Goal: Task Accomplishment & Management: Manage account settings

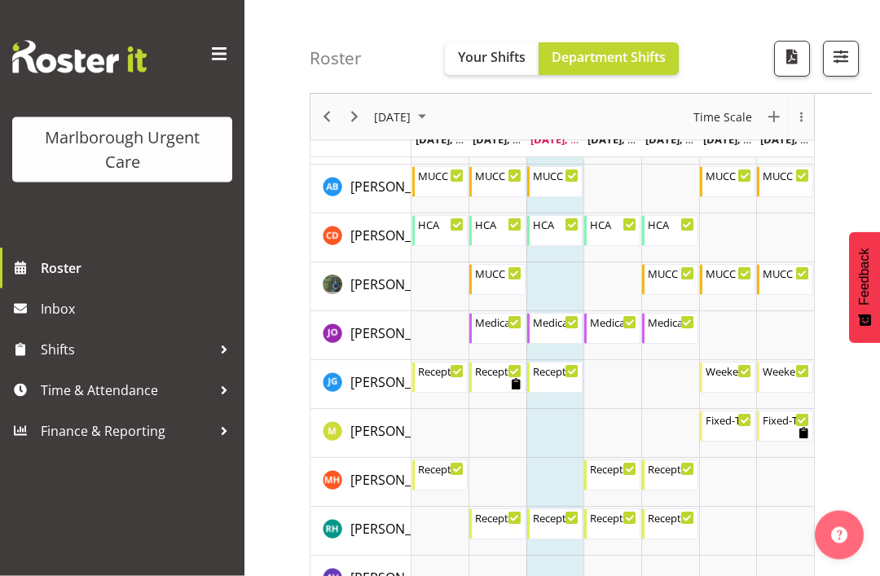
scroll to position [227, 0]
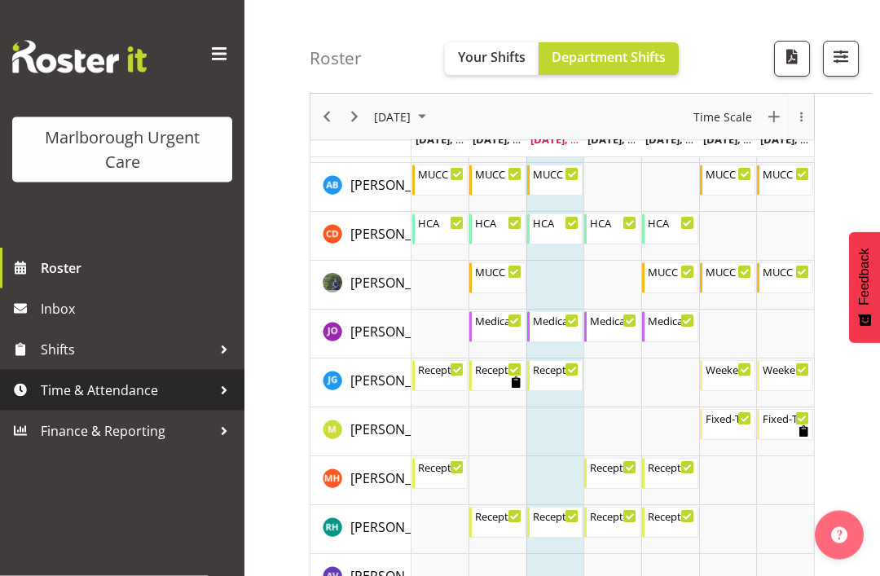
click at [227, 387] on div at bounding box center [224, 390] width 24 height 24
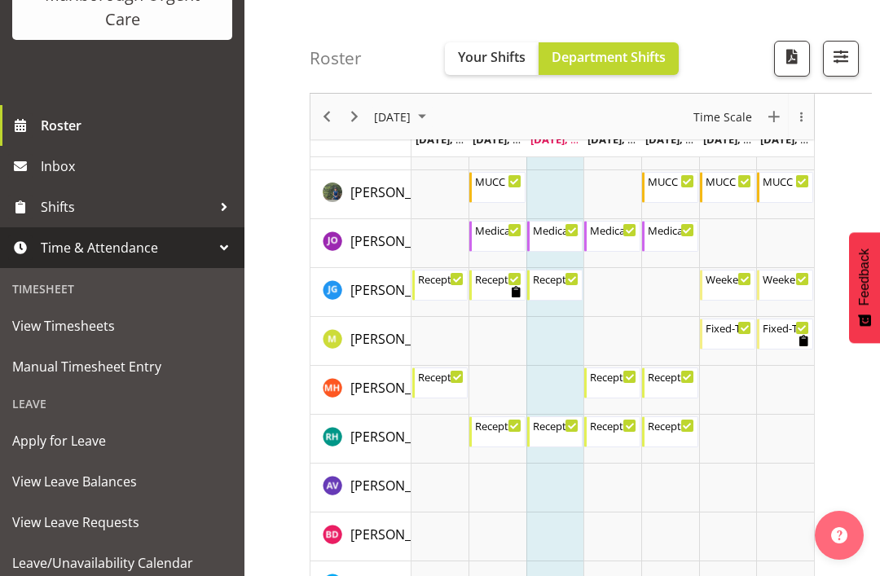
scroll to position [326, 0]
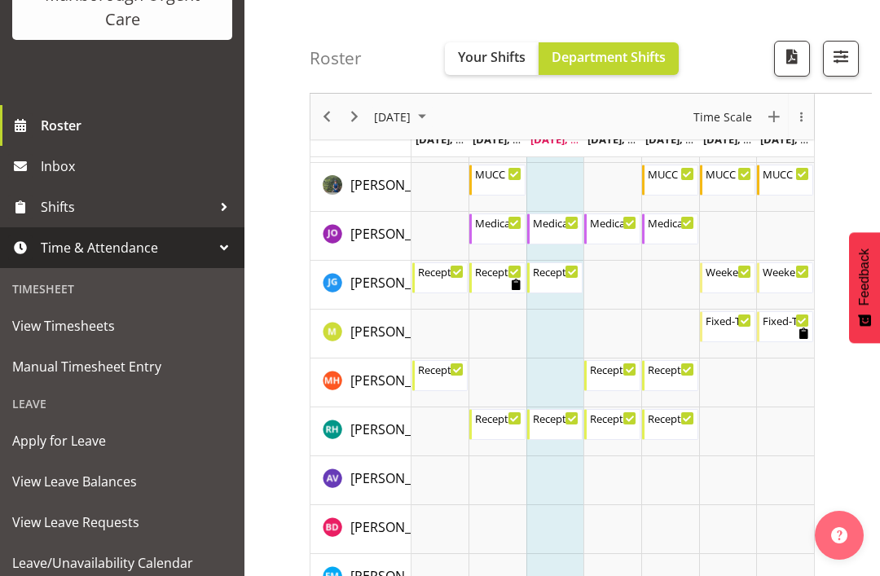
click at [96, 331] on span "View Timesheets" at bounding box center [122, 326] width 220 height 24
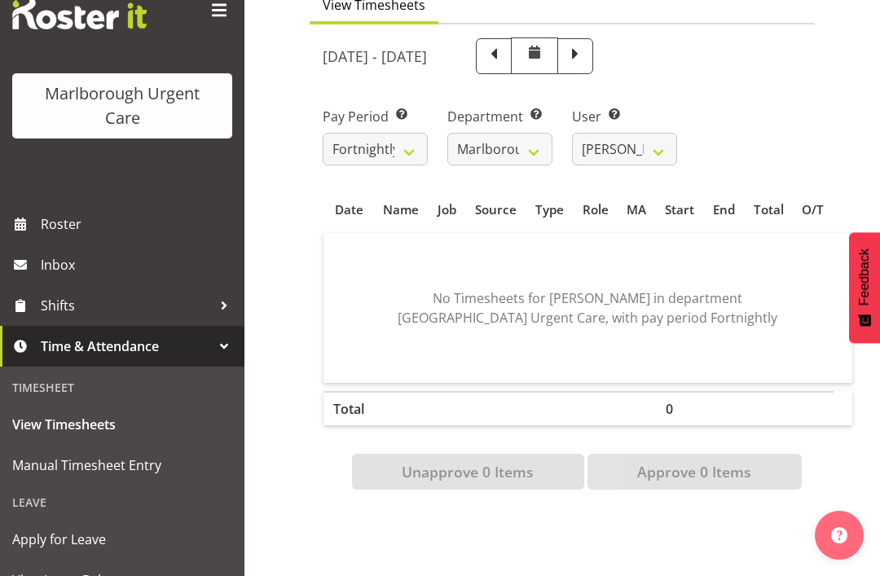
scroll to position [45, 0]
click at [219, 345] on div at bounding box center [224, 345] width 24 height 24
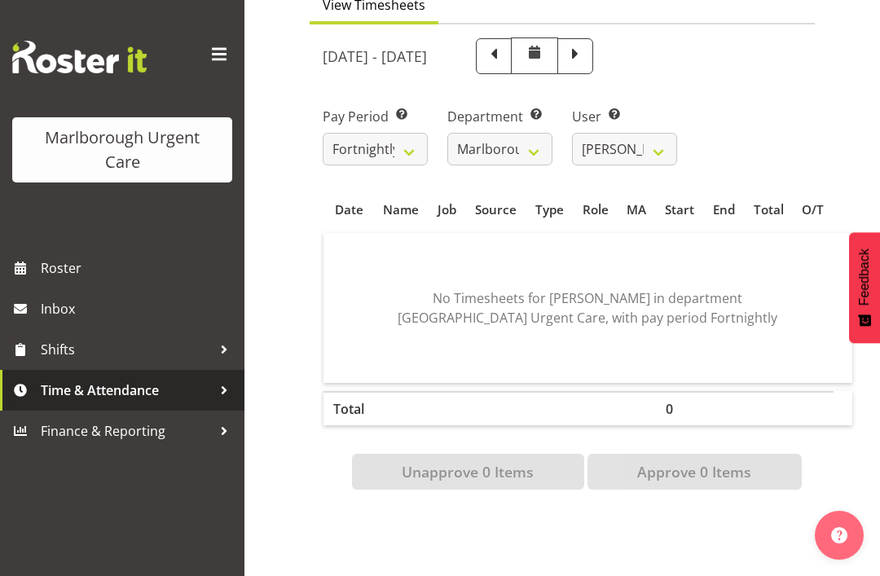
scroll to position [0, 0]
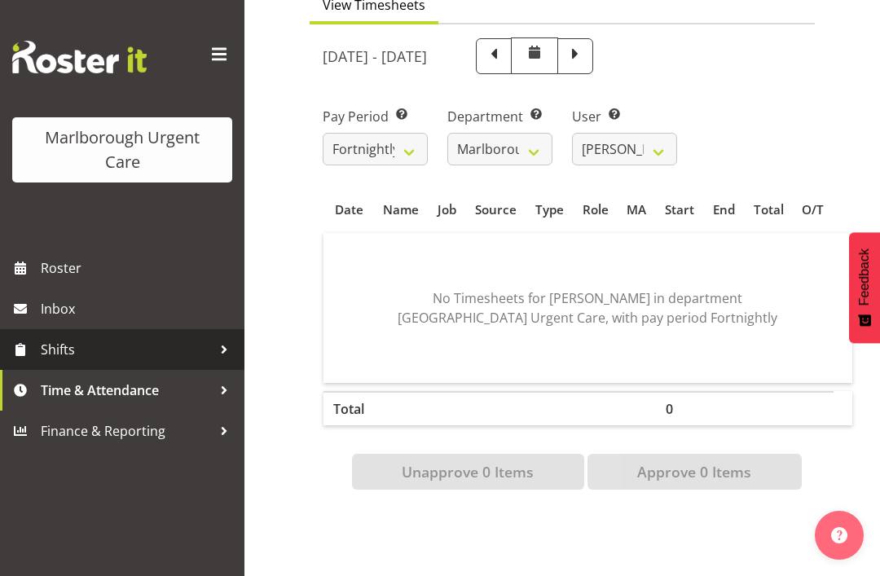
click at [219, 347] on div at bounding box center [224, 349] width 24 height 24
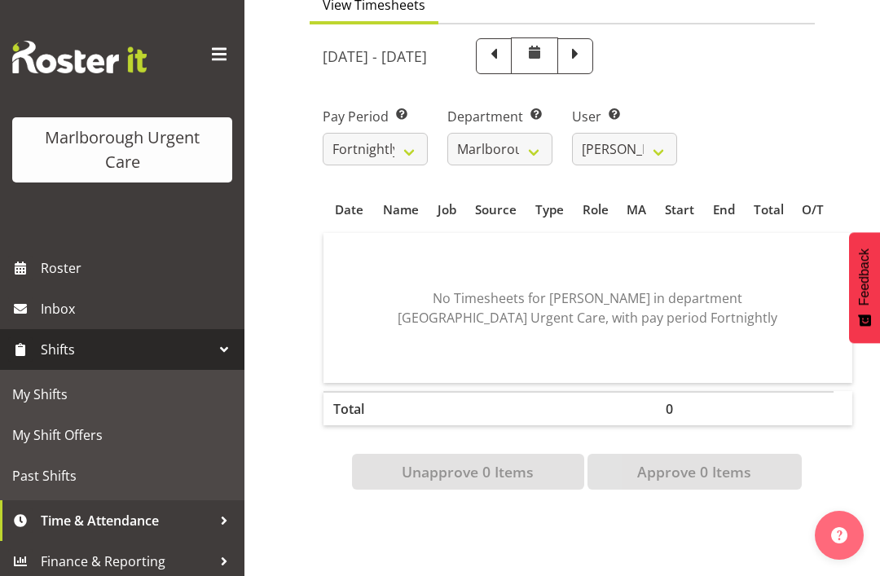
click at [222, 347] on div at bounding box center [224, 349] width 24 height 24
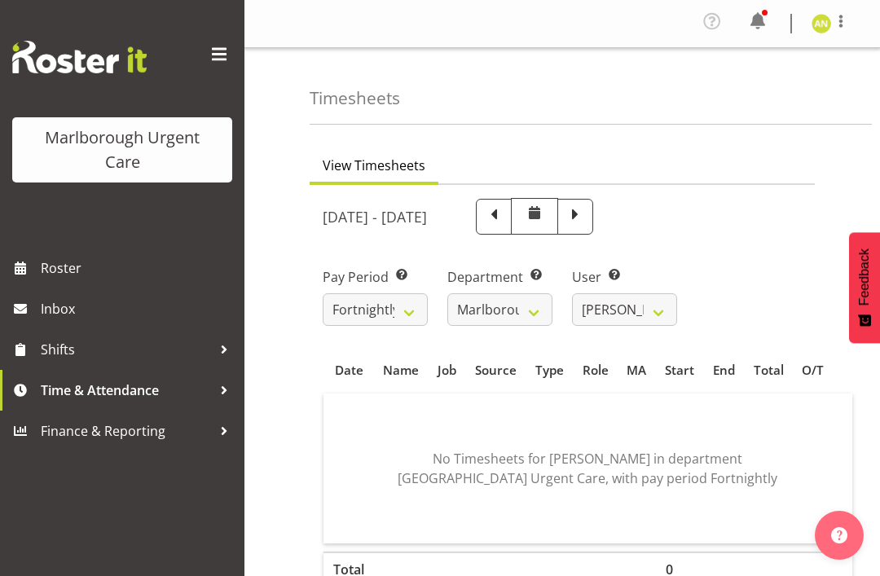
click at [759, 24] on span at bounding box center [758, 21] width 26 height 26
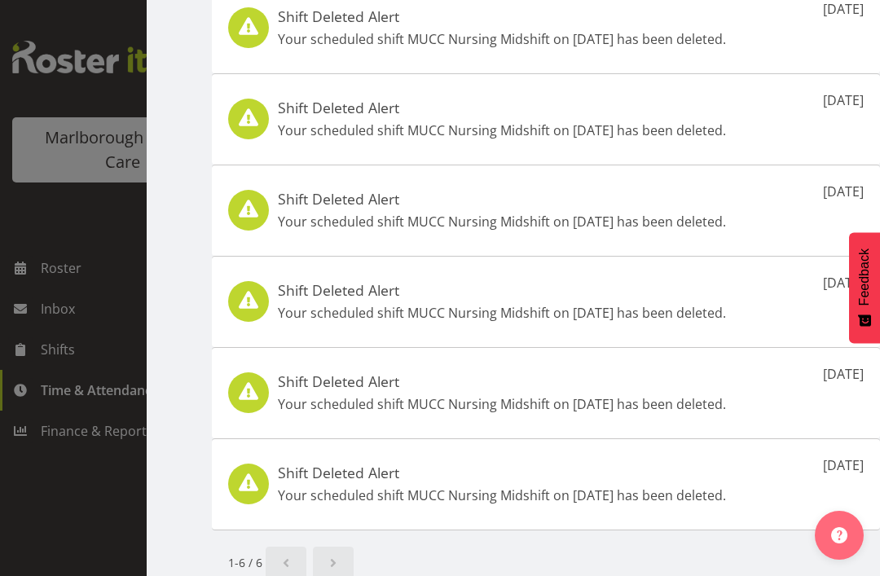
scroll to position [122, 0]
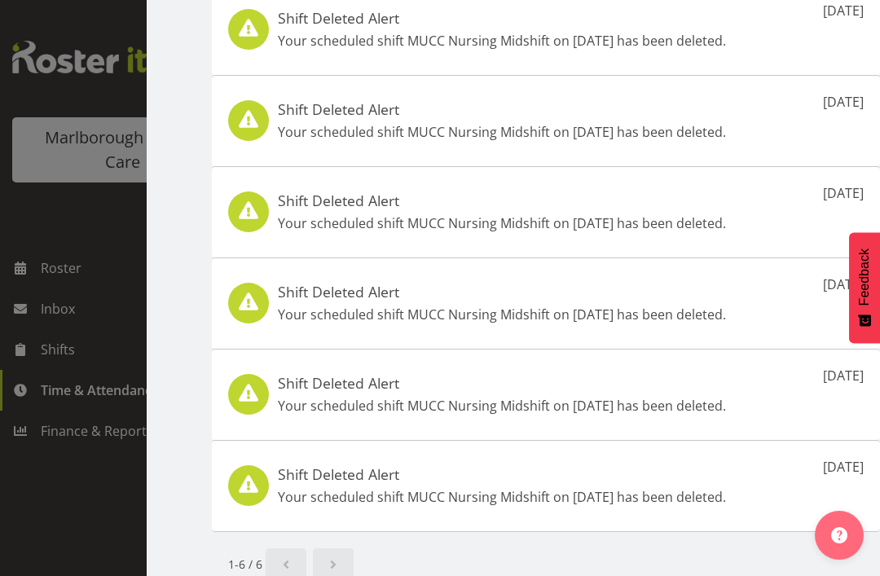
click at [341, 568] on span "Next page" at bounding box center [333, 565] width 20 height 20
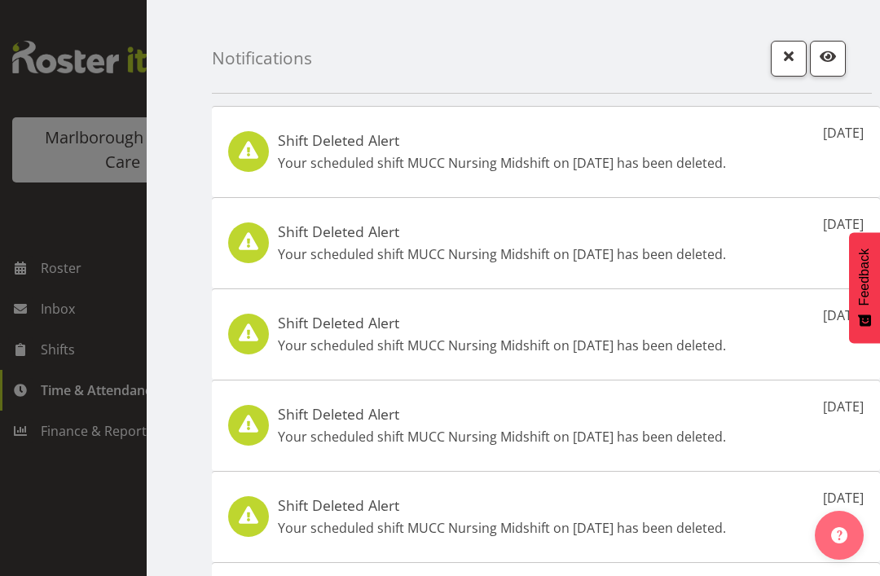
scroll to position [0, 0]
click at [785, 59] on span "button" at bounding box center [788, 56] width 21 height 21
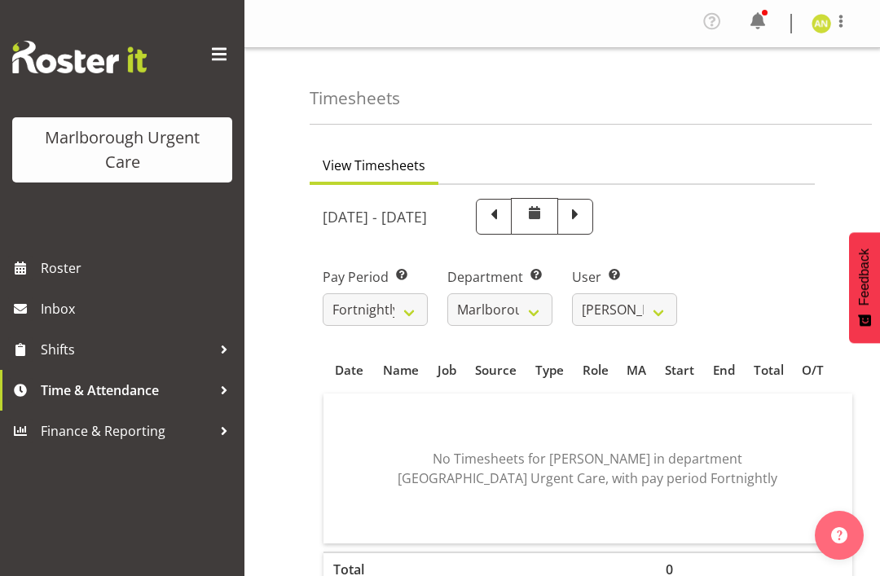
click at [828, 17] on img at bounding box center [821, 24] width 20 height 20
click at [615, 103] on div "Timesheets" at bounding box center [591, 86] width 562 height 77
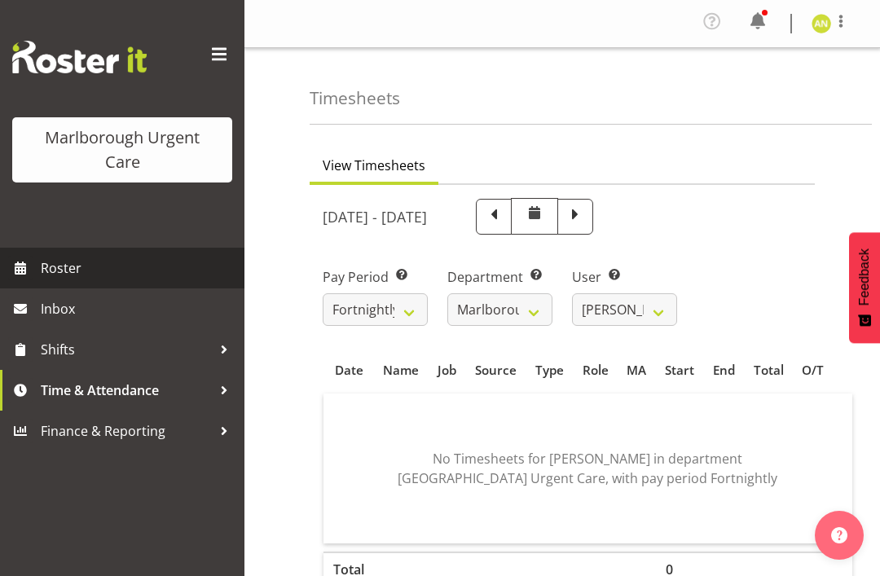
click at [74, 262] on span "Roster" at bounding box center [139, 268] width 196 height 24
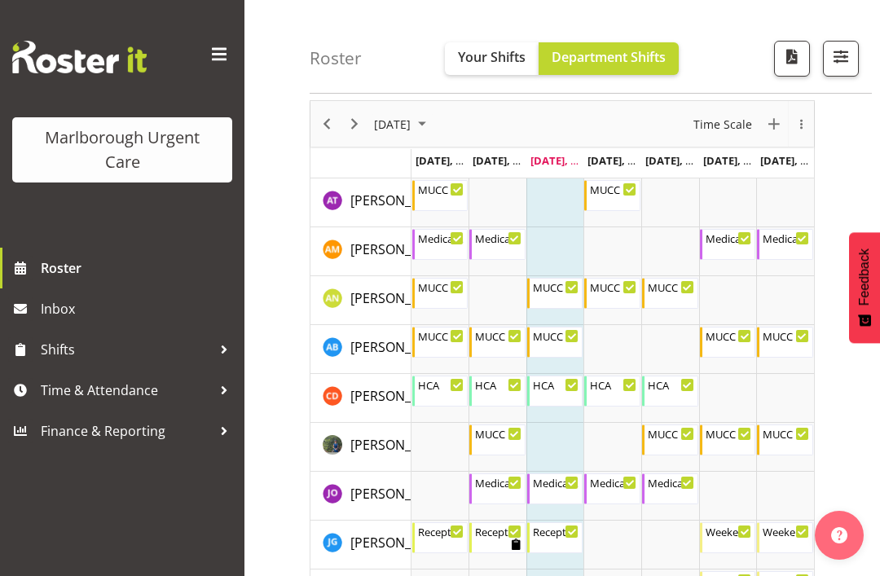
scroll to position [55, 0]
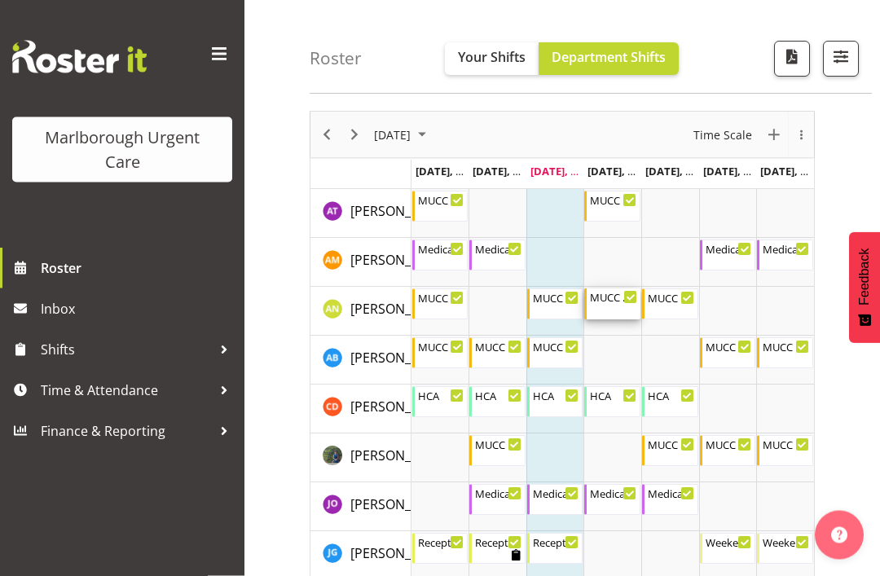
click at [624, 301] on div "Timeline Week of September 3, 2025" at bounding box center [630, 298] width 12 height 12
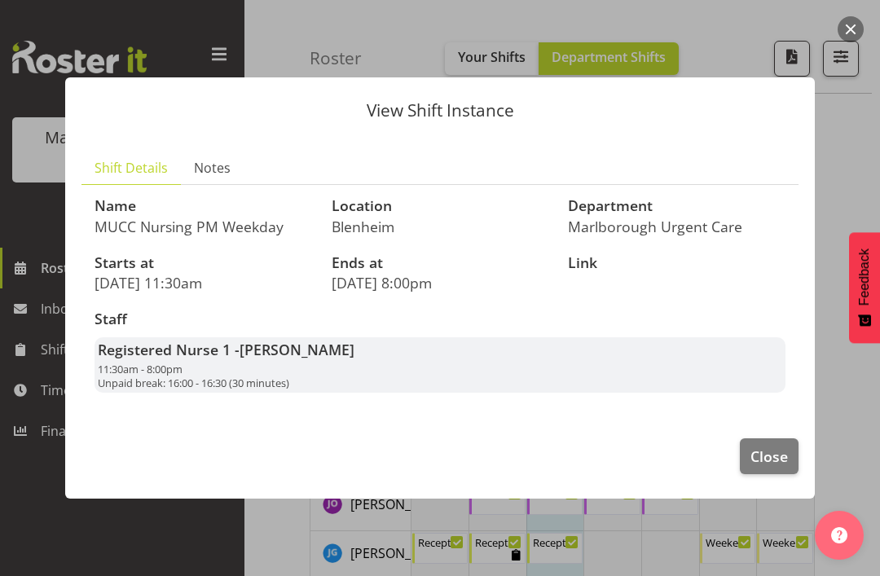
click at [776, 452] on span "Close" at bounding box center [768, 456] width 37 height 21
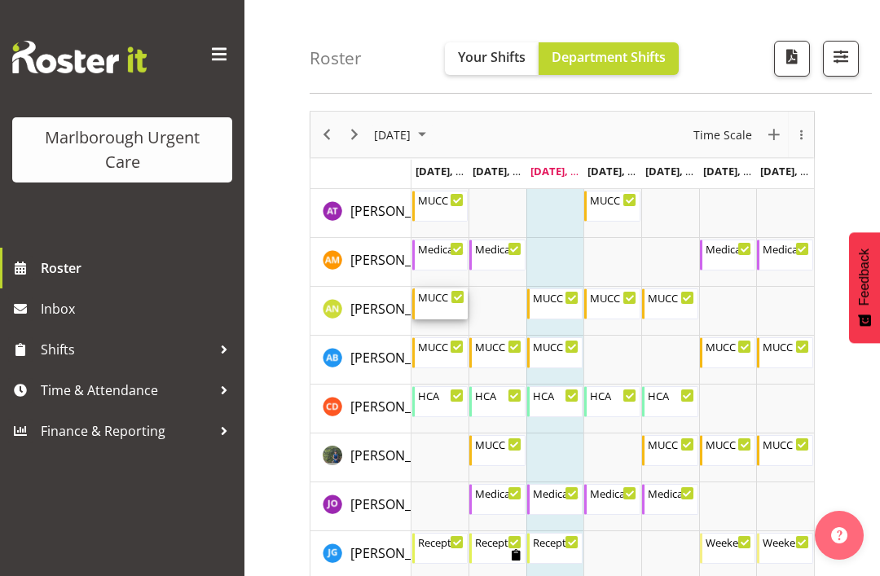
click at [444, 309] on div "MUCC Nursing Midshift 10:00 AM - 6:30 PM" at bounding box center [441, 303] width 47 height 31
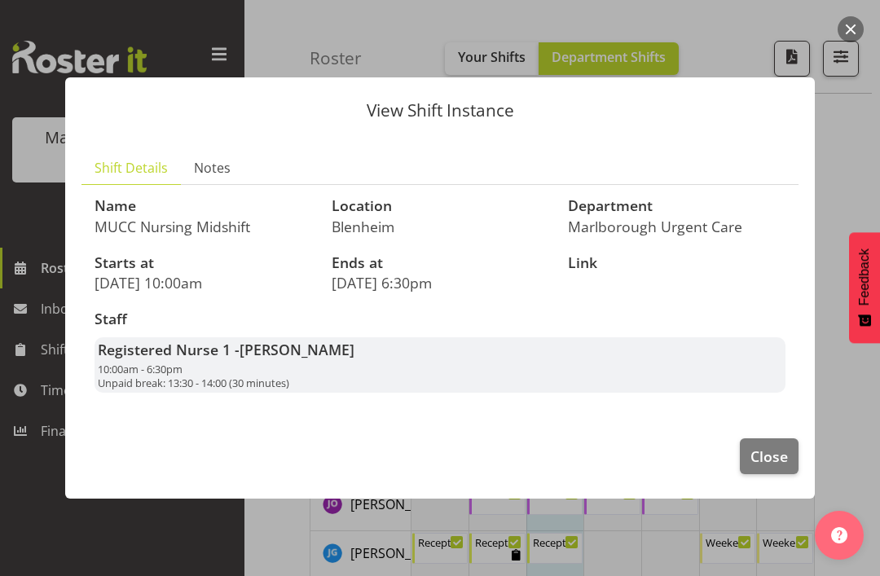
click at [763, 454] on span "Close" at bounding box center [768, 456] width 37 height 21
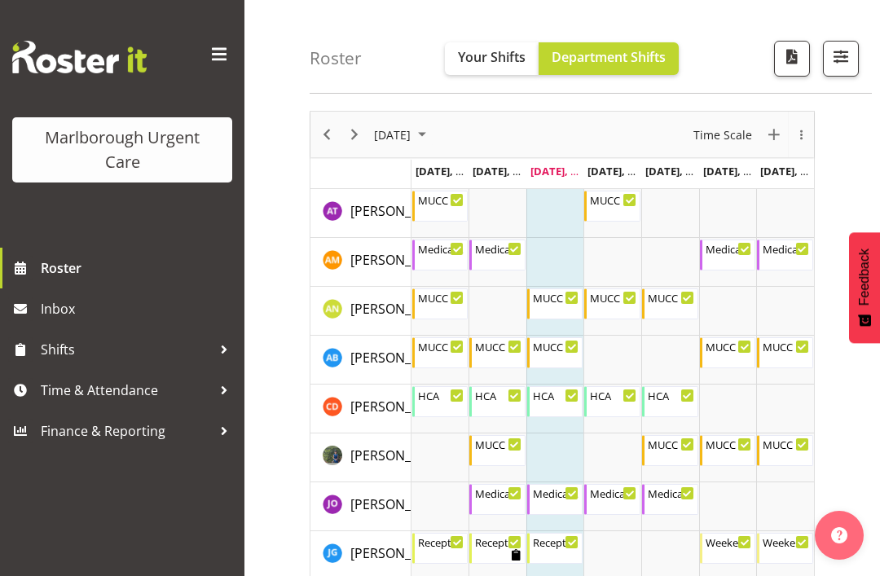
click at [653, 328] on td "Timeline Week of September 3, 2025" at bounding box center [670, 311] width 58 height 49
click at [611, 303] on div "MUCC Nursing PM Weekday" at bounding box center [613, 296] width 47 height 16
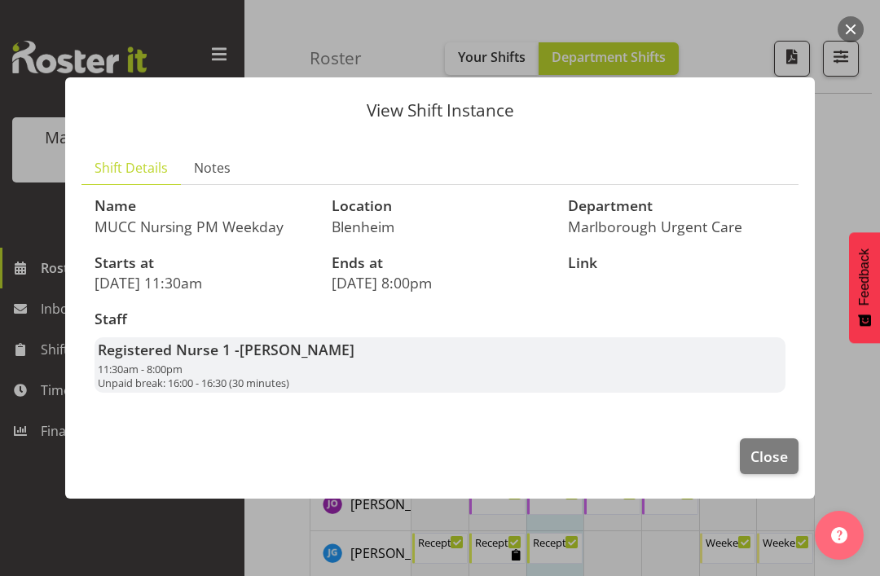
click at [777, 453] on span "Close" at bounding box center [768, 456] width 37 height 21
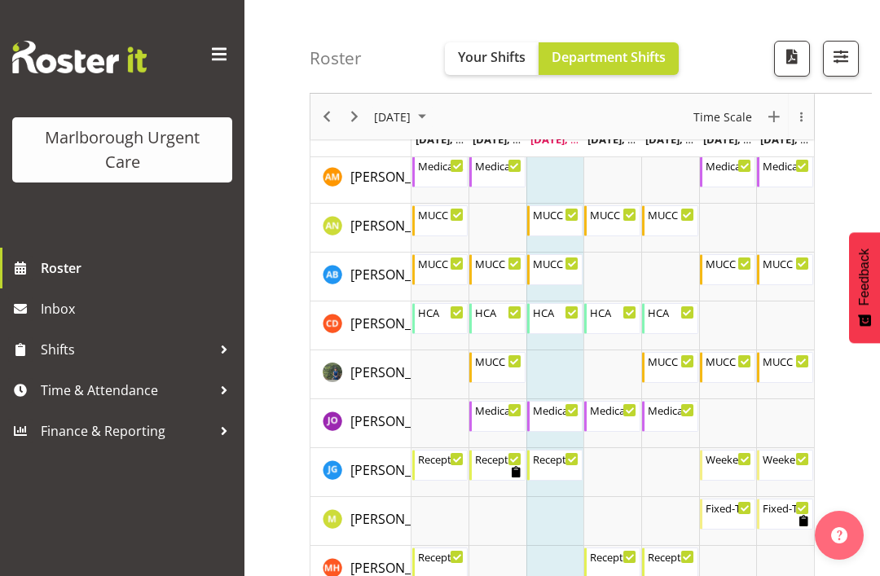
scroll to position [141, 0]
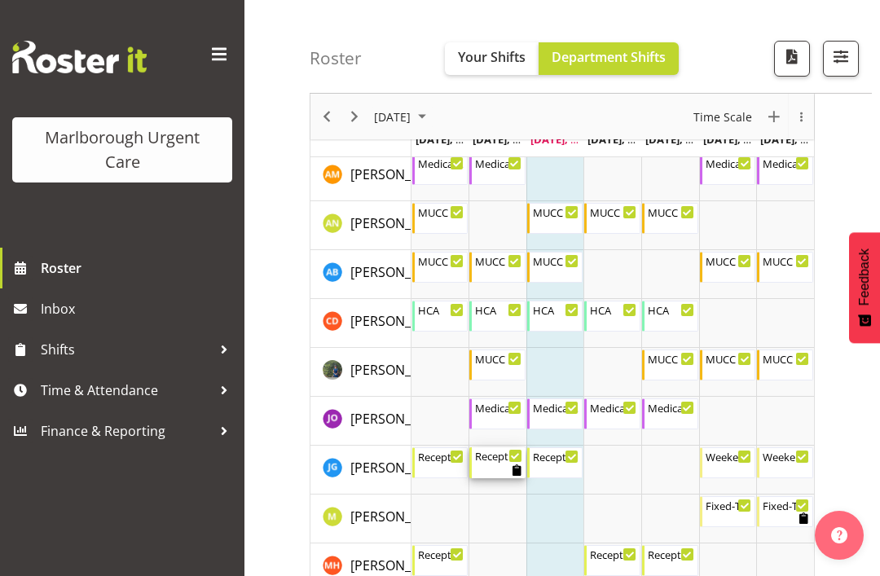
click at [499, 461] on div "Reception Admin Weekday AM" at bounding box center [498, 455] width 47 height 16
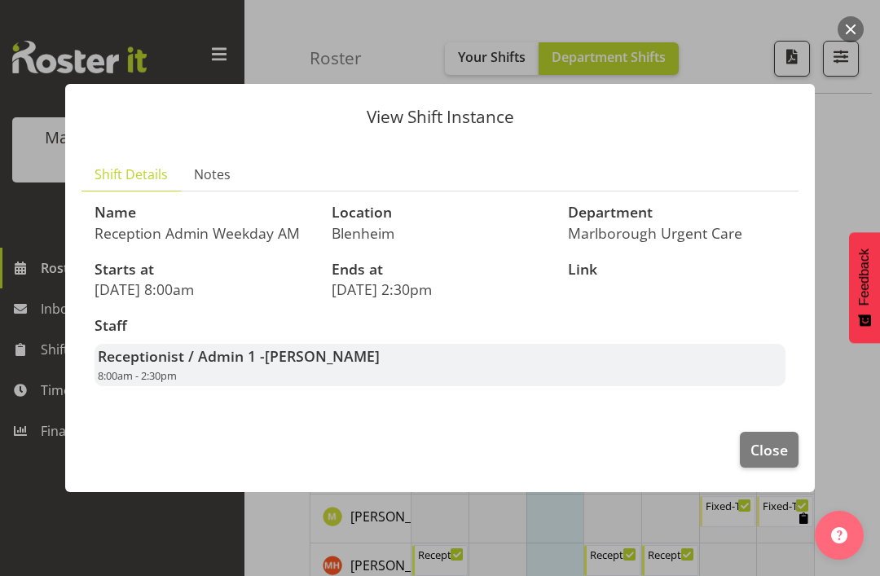
click at [778, 460] on span "Close" at bounding box center [768, 449] width 37 height 21
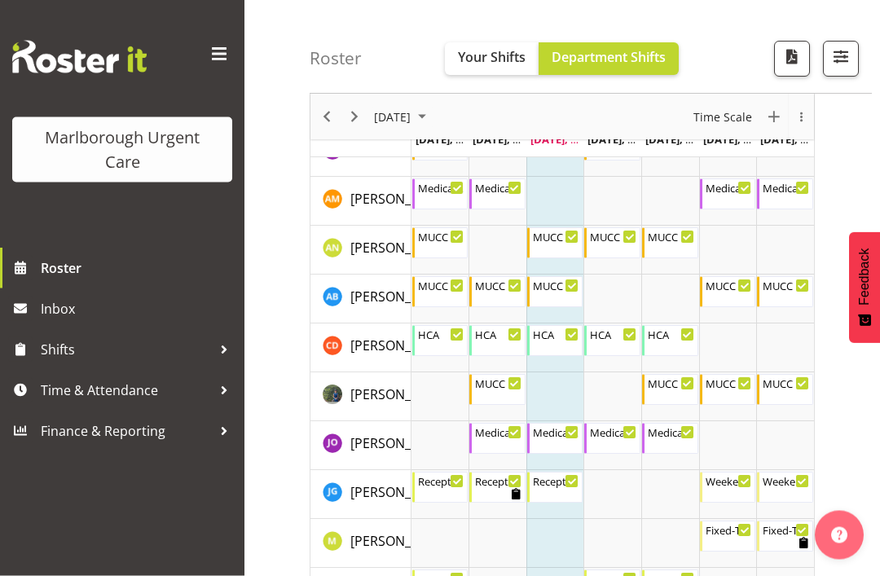
scroll to position [113, 0]
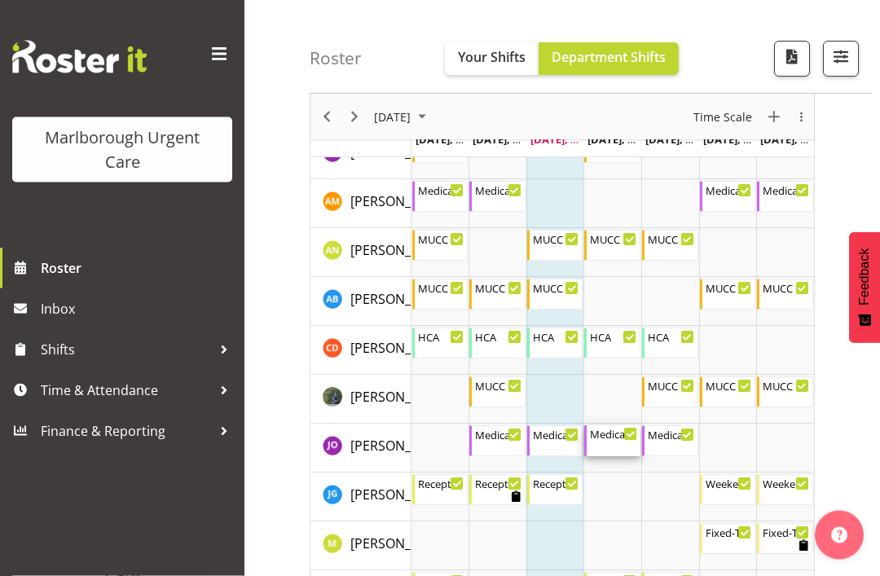
click at [627, 438] on icon "Timeline Week of September 3, 2025" at bounding box center [631, 435] width 8 height 8
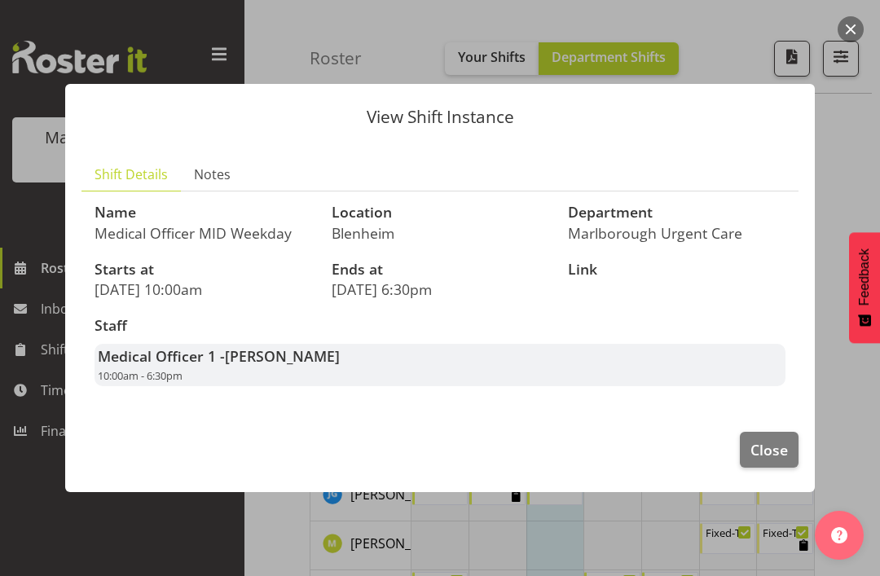
click at [782, 460] on span "Close" at bounding box center [768, 449] width 37 height 21
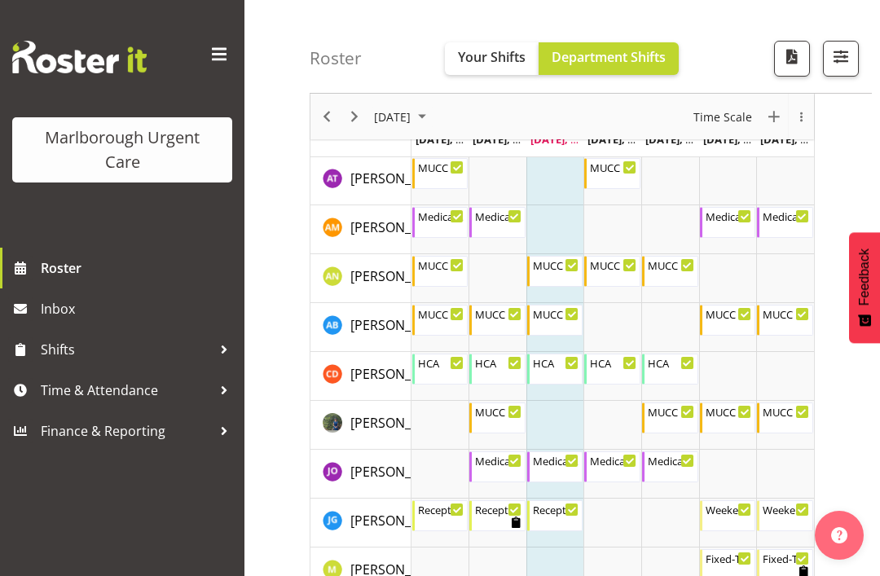
scroll to position [0, 0]
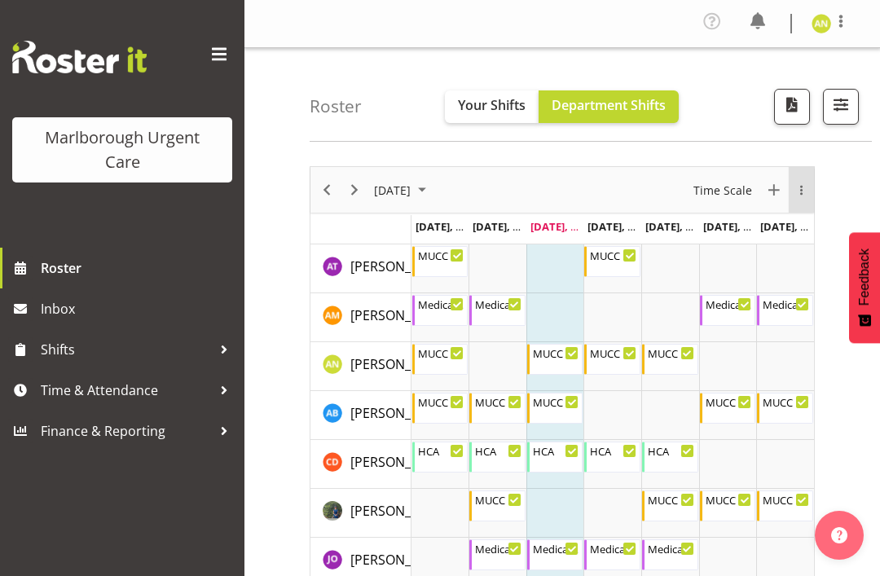
click at [801, 195] on div "overflow" at bounding box center [801, 190] width 25 height 11
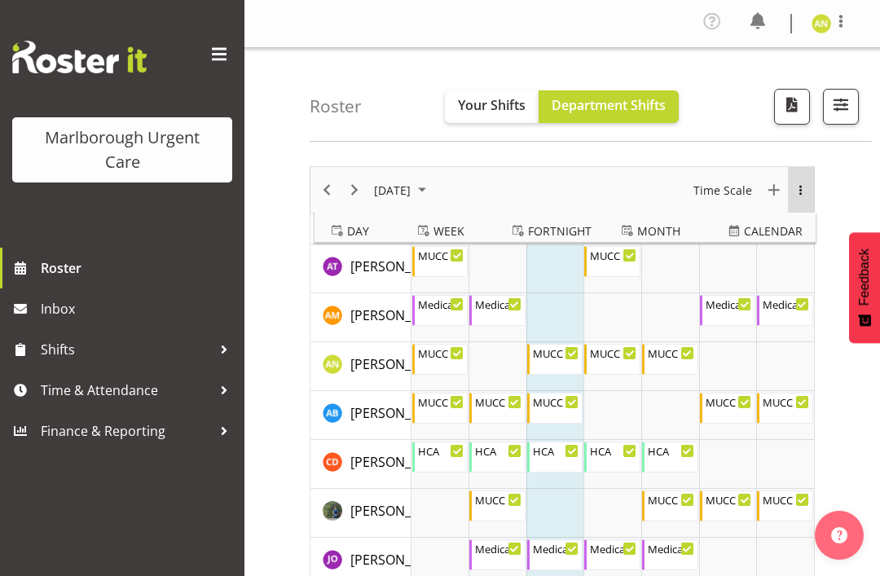
click at [800, 191] on div "overflow" at bounding box center [801, 190] width 26 height 11
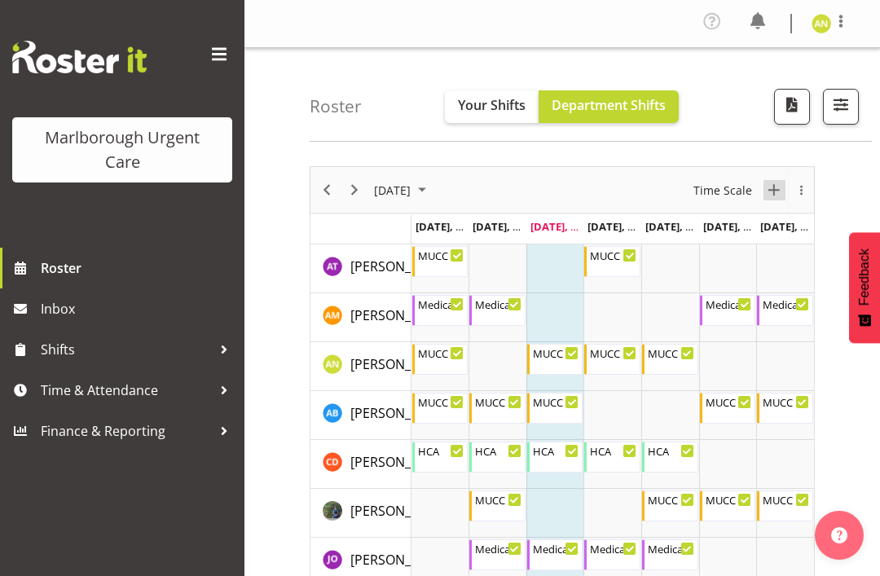
click at [771, 189] on span "New Event" at bounding box center [774, 190] width 20 height 20
click at [799, 195] on div "overflow" at bounding box center [801, 190] width 25 height 11
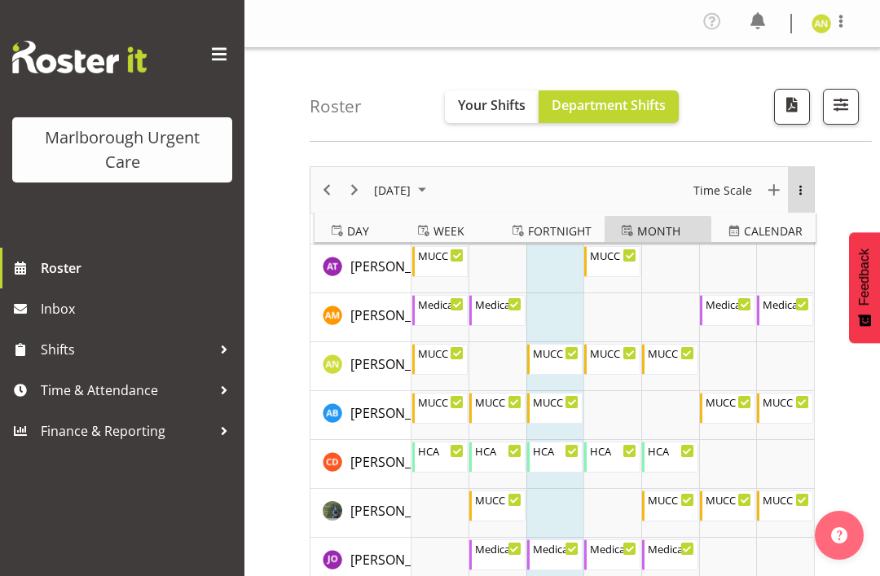
click at [656, 232] on span "Month" at bounding box center [658, 231] width 43 height 20
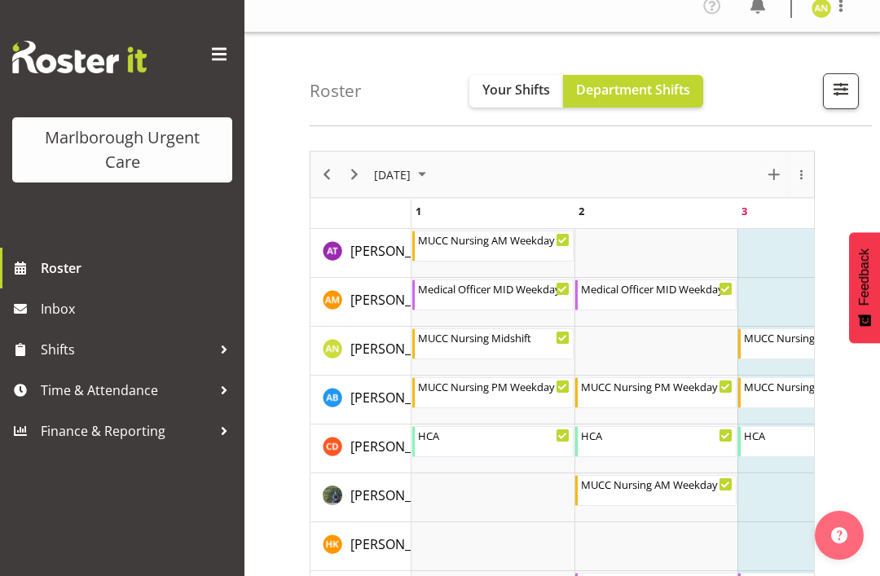
scroll to position [15, 0]
click at [770, 179] on span "New Event" at bounding box center [774, 175] width 20 height 20
click at [772, 176] on span "New Event" at bounding box center [774, 175] width 20 height 20
click at [359, 177] on span "Next" at bounding box center [355, 175] width 20 height 20
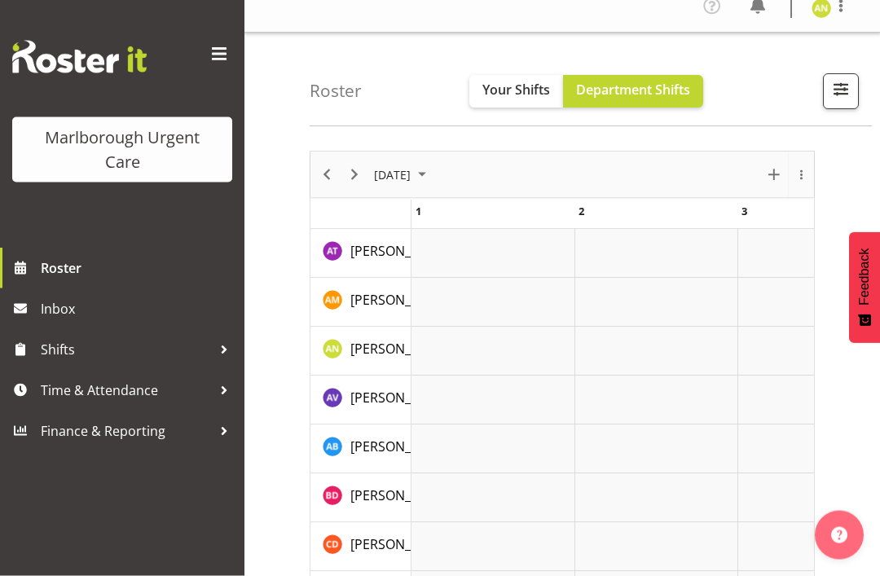
scroll to position [15, 0]
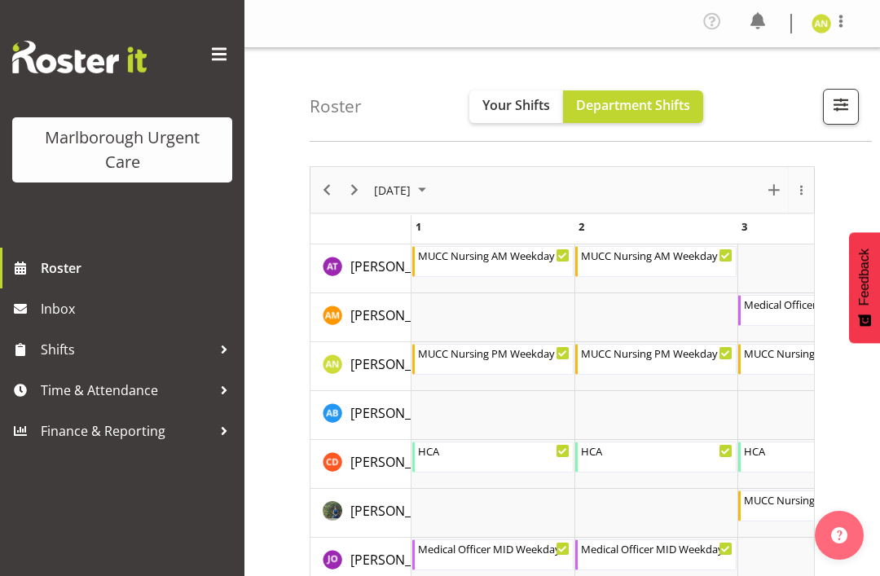
click at [840, 34] on div at bounding box center [841, 23] width 20 height 24
click at [762, 95] on link "Log Out" at bounding box center [772, 89] width 156 height 29
